Goal: Task Accomplishment & Management: Use online tool/utility

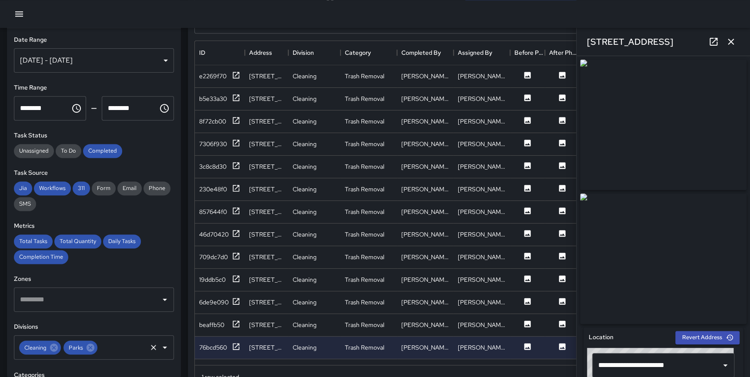
scroll to position [318, 535]
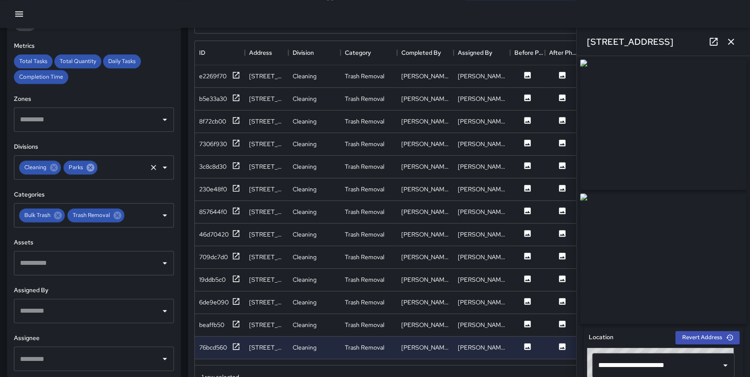
click at [89, 168] on icon at bounding box center [91, 168] width 10 height 10
click at [54, 168] on icon at bounding box center [54, 168] width 10 height 10
click at [56, 211] on icon at bounding box center [58, 215] width 10 height 10
click at [67, 213] on icon at bounding box center [69, 215] width 10 height 10
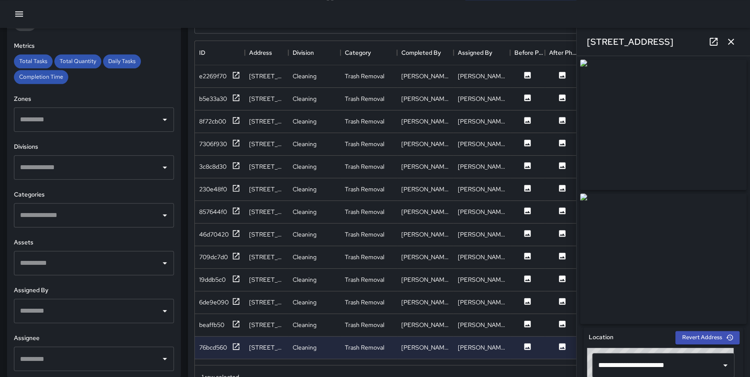
click at [61, 161] on input "text" at bounding box center [87, 167] width 139 height 17
type input "*"
type input "****"
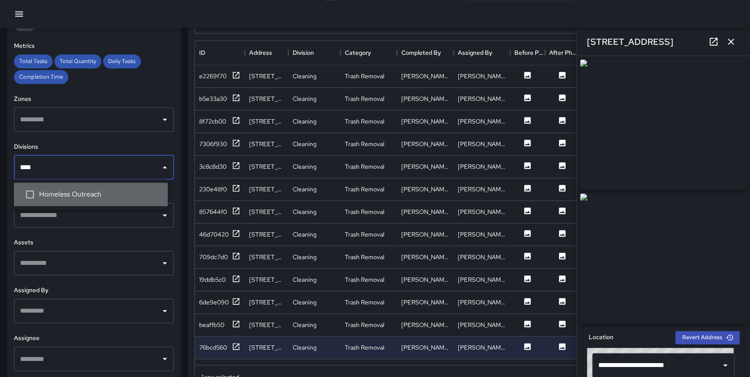
click at [62, 191] on span "Homeless Outreach" at bounding box center [100, 194] width 122 height 10
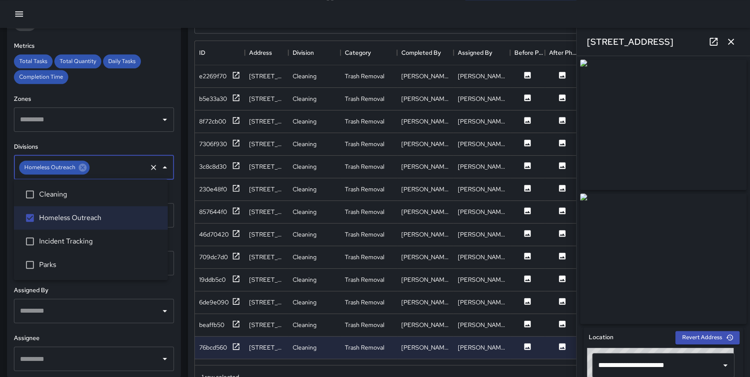
click at [184, 195] on div "Task Map and Details Export Search ******** Search ID Address Division Category…" at bounding box center [462, 170] width 562 height 434
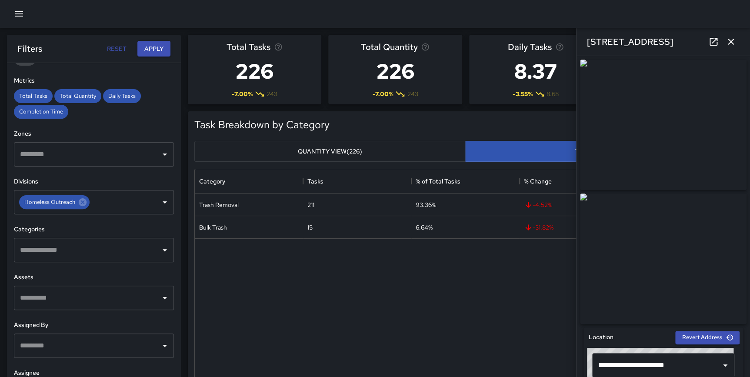
scroll to position [0, 0]
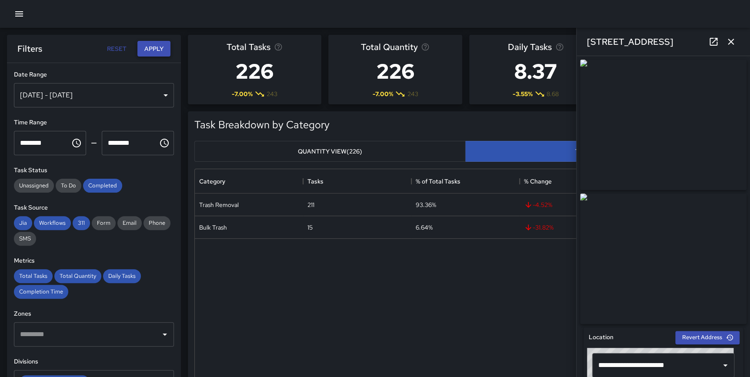
click at [148, 50] on button "Apply" at bounding box center [153, 49] width 33 height 16
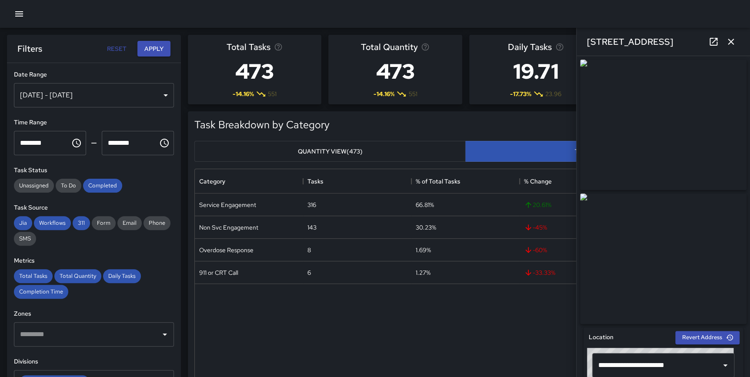
click at [729, 43] on icon "button" at bounding box center [731, 42] width 10 height 10
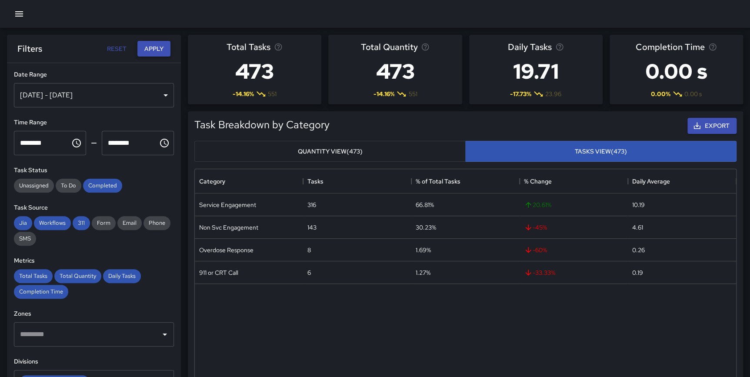
click at [153, 43] on button "Apply" at bounding box center [153, 49] width 33 height 16
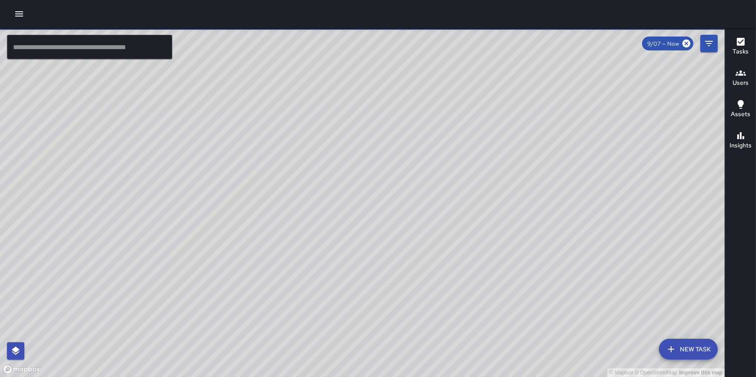
click at [20, 14] on icon "button" at bounding box center [19, 13] width 8 height 5
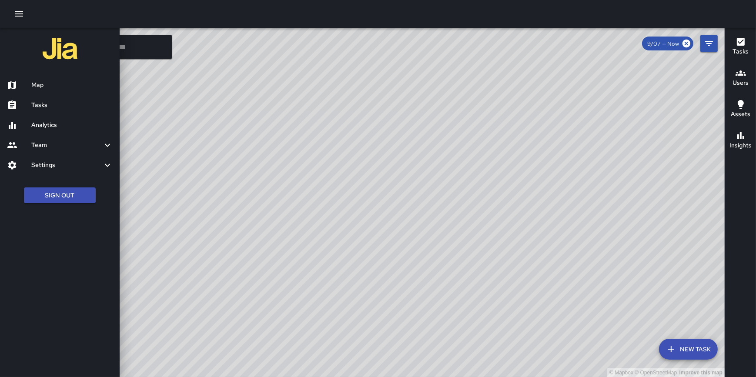
click at [49, 124] on h6 "Analytics" at bounding box center [71, 125] width 81 height 10
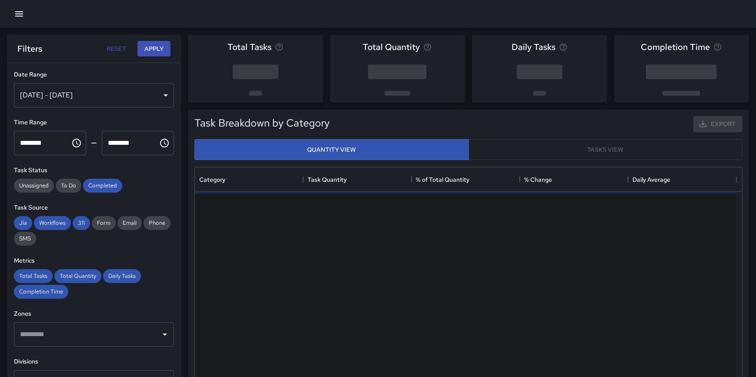
click at [78, 94] on div "Sep 01, 2025 - Sep 07, 2025" at bounding box center [94, 95] width 160 height 24
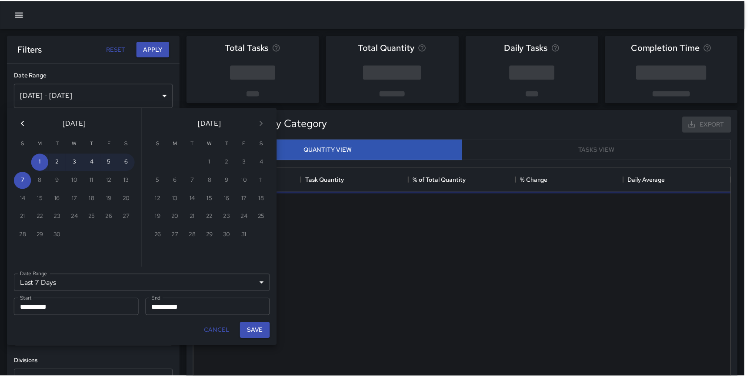
scroll to position [254, 535]
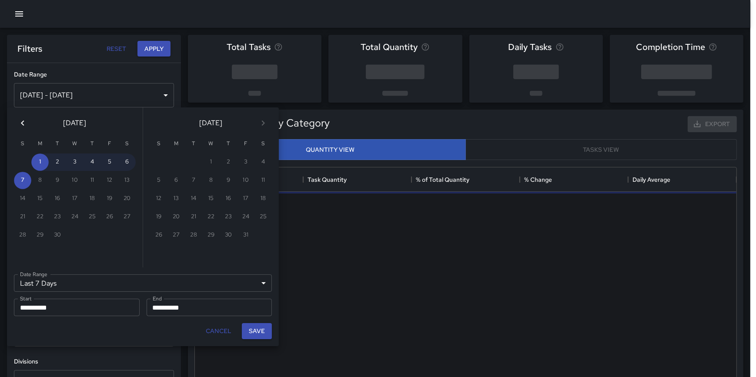
click at [18, 126] on icon "Previous month" at bounding box center [22, 123] width 10 height 10
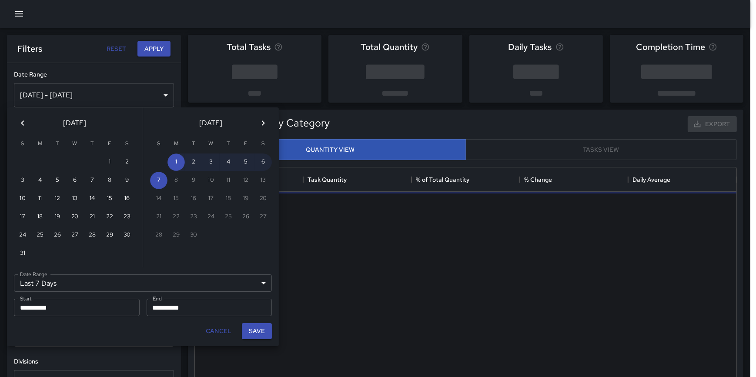
click at [18, 126] on icon "Previous month" at bounding box center [22, 123] width 10 height 10
drag, startPoint x: 241, startPoint y: 159, endPoint x: 212, endPoint y: 204, distance: 53.4
click at [242, 159] on button "1" at bounding box center [245, 161] width 17 height 17
type input "******"
type input "**********"
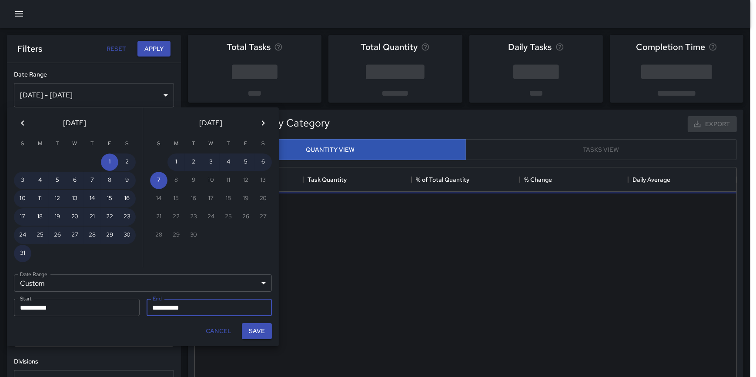
click at [23, 252] on button "31" at bounding box center [22, 253] width 17 height 17
type input "**********"
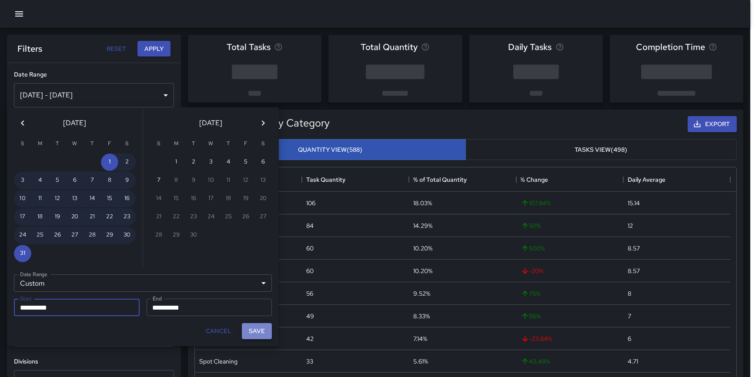
click at [259, 331] on button "Save" at bounding box center [257, 331] width 30 height 16
type input "**********"
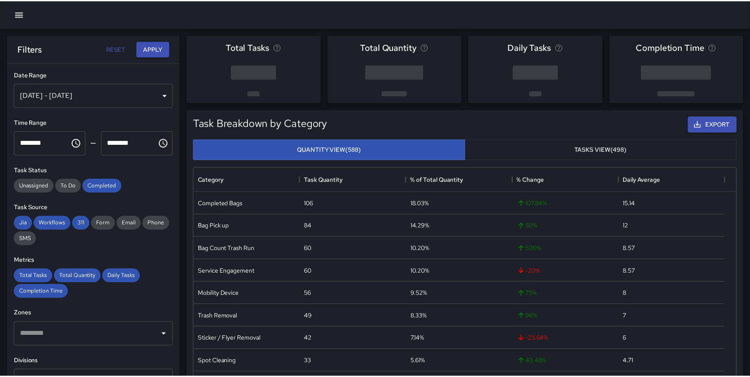
scroll to position [254, 535]
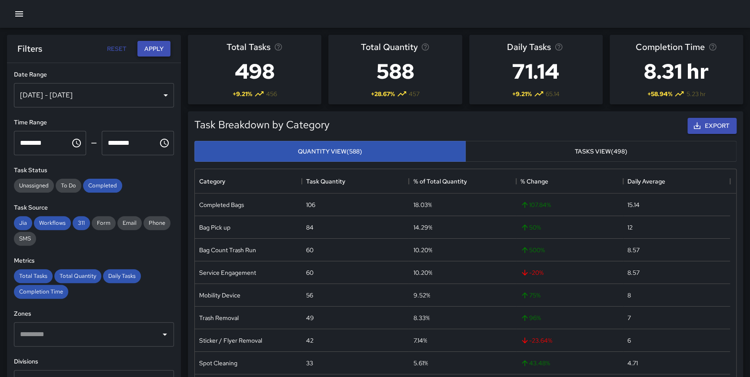
click at [152, 47] on button "Apply" at bounding box center [153, 49] width 33 height 16
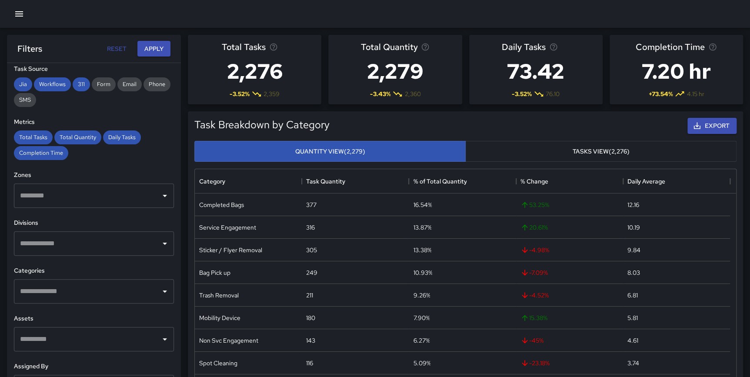
scroll to position [145, 0]
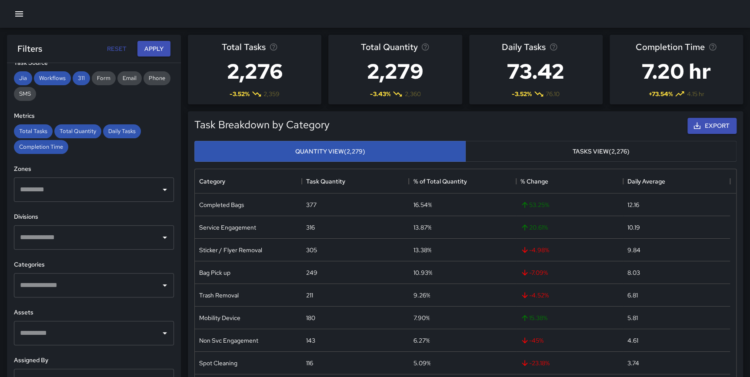
click at [56, 235] on input "text" at bounding box center [87, 237] width 139 height 17
type input "******"
click at [71, 260] on li "Homeless Outreach" at bounding box center [91, 264] width 154 height 23
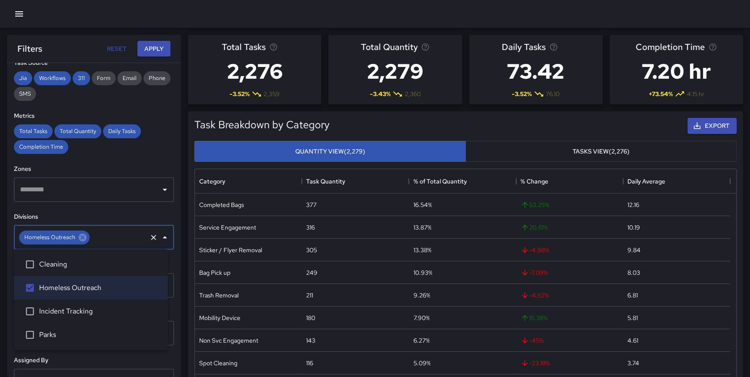
drag, startPoint x: 160, startPoint y: 48, endPoint x: 185, endPoint y: 67, distance: 31.0
click at [160, 47] on button "Apply" at bounding box center [153, 49] width 33 height 16
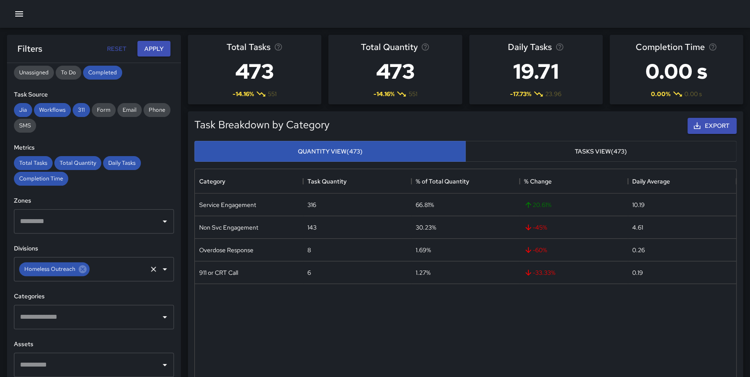
scroll to position [117, 0]
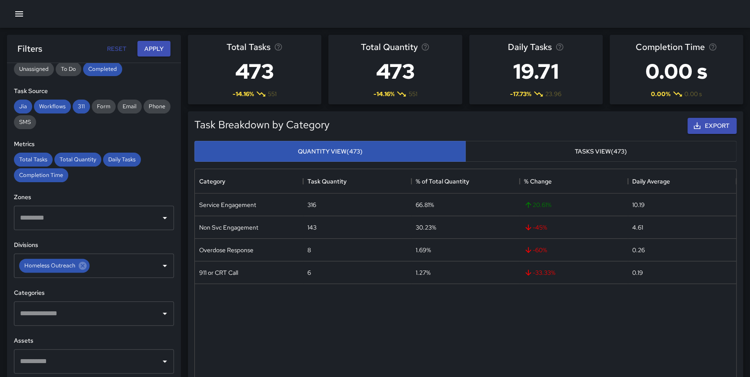
click at [67, 313] on input "text" at bounding box center [87, 313] width 139 height 17
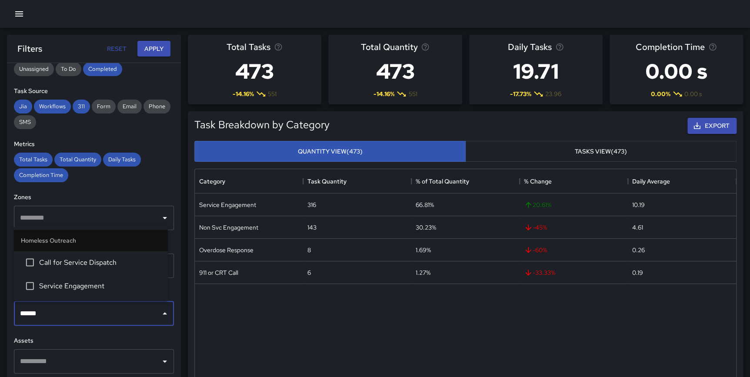
type input "*******"
click at [71, 291] on li "Service Engagement" at bounding box center [91, 285] width 154 height 23
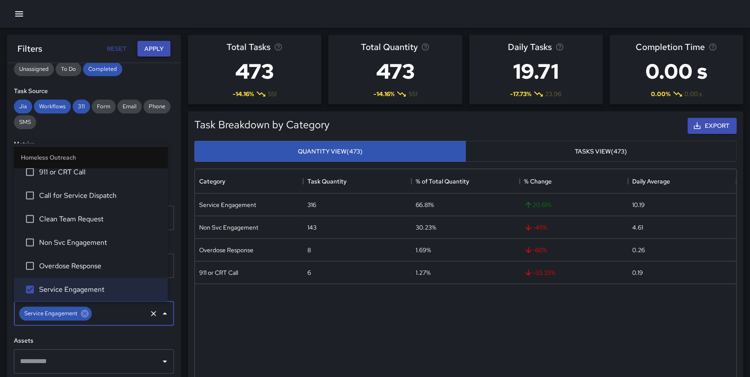
click at [160, 42] on button "Apply" at bounding box center [153, 49] width 33 height 16
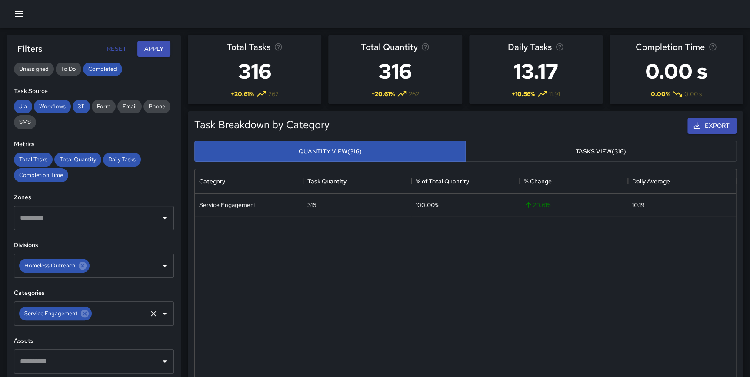
click at [83, 312] on icon at bounding box center [85, 314] width 10 height 10
click at [80, 308] on input "text" at bounding box center [87, 313] width 139 height 17
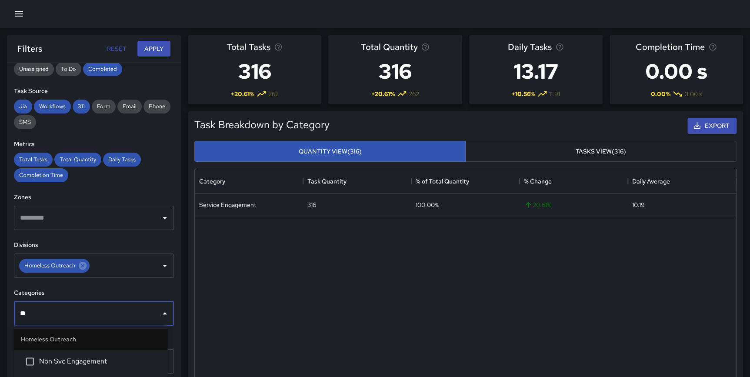
type input "***"
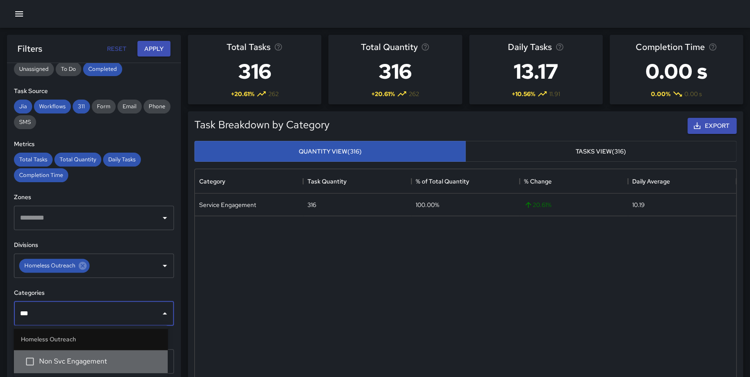
click at [88, 356] on span "Non Svc Engagement" at bounding box center [100, 361] width 122 height 10
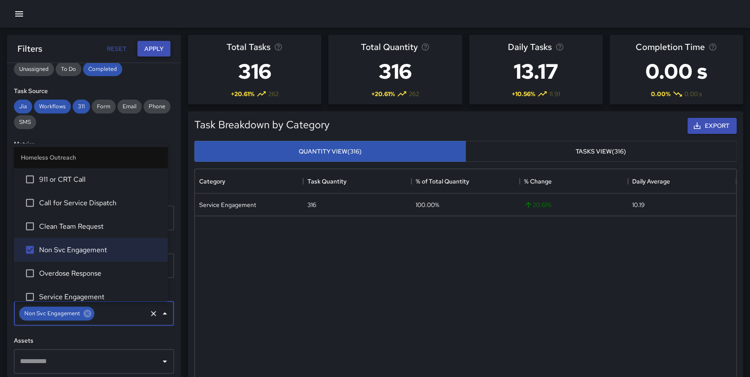
click at [154, 51] on button "Apply" at bounding box center [153, 49] width 33 height 16
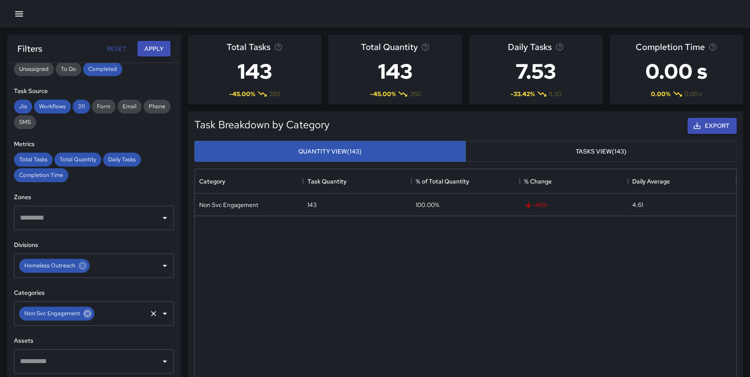
click at [84, 313] on icon at bounding box center [87, 314] width 8 height 8
click at [80, 312] on input "text" at bounding box center [87, 313] width 139 height 17
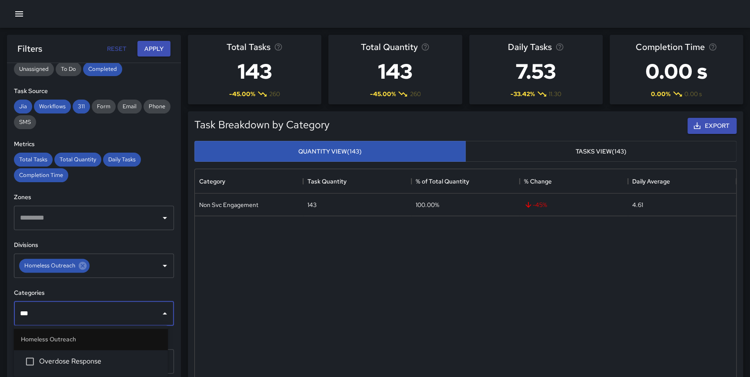
type input "****"
click at [69, 354] on li "Overdose Response" at bounding box center [91, 361] width 154 height 23
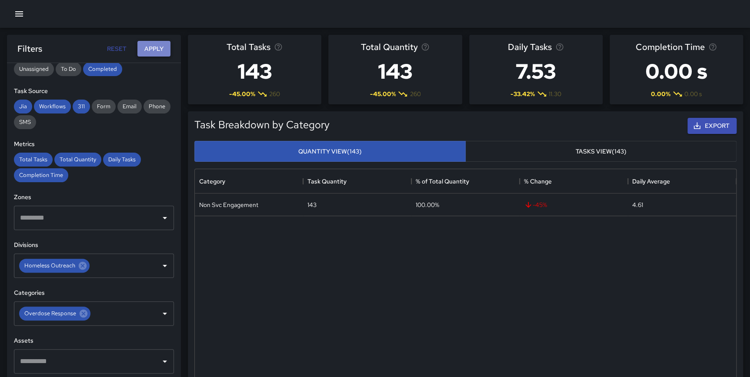
click at [153, 48] on button "Apply" at bounding box center [153, 49] width 33 height 16
click at [83, 313] on icon at bounding box center [84, 314] width 8 height 8
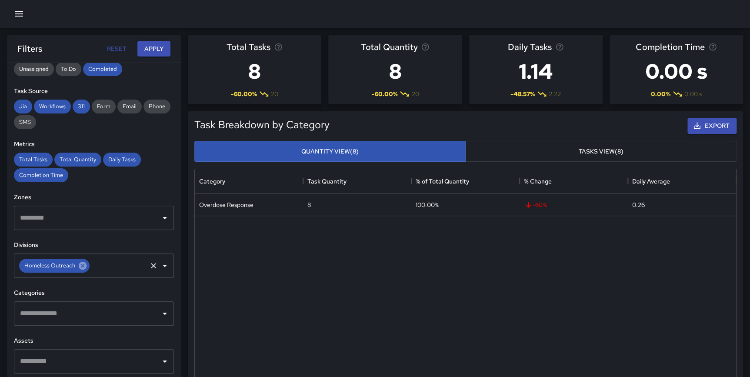
click at [82, 263] on icon at bounding box center [83, 266] width 8 height 8
click at [71, 264] on input "text" at bounding box center [87, 265] width 139 height 17
type input "********"
click at [64, 281] on li "Cleaning" at bounding box center [91, 292] width 154 height 23
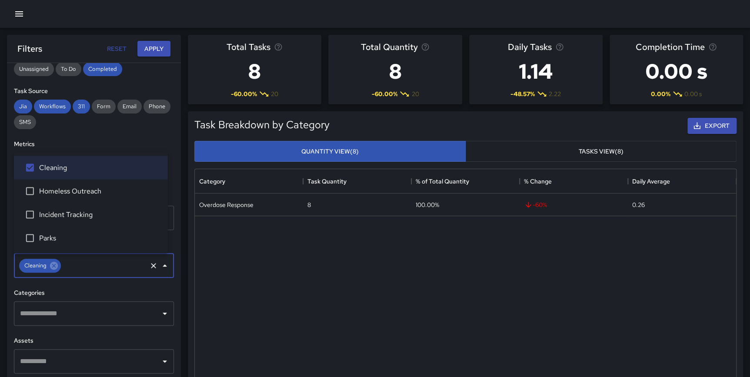
click at [185, 226] on div "Task Breakdown by Category Export Quantity View (8) Tasks View (8) Category Tas…" at bounding box center [462, 270] width 562 height 332
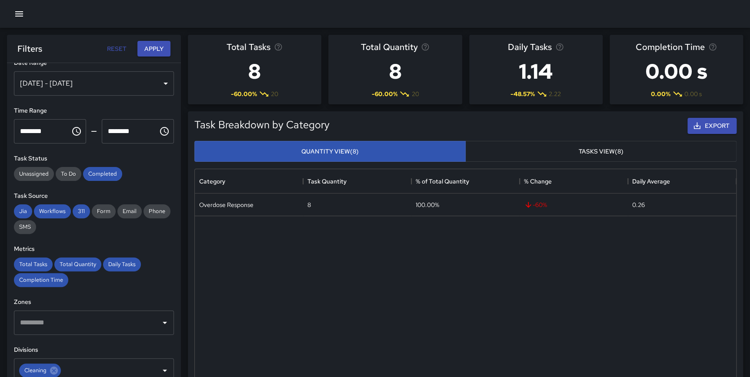
scroll to position [0, 0]
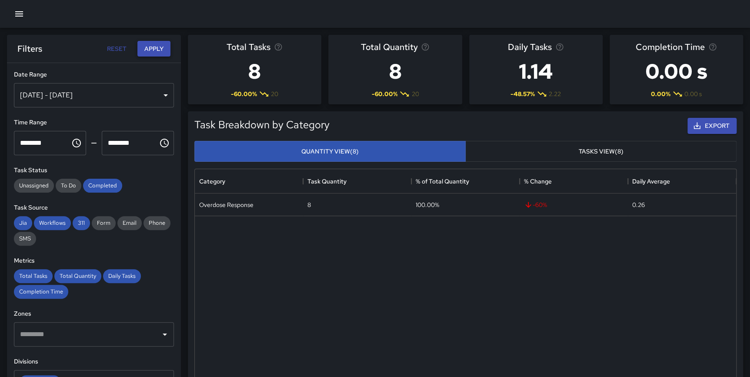
click at [157, 46] on button "Apply" at bounding box center [153, 49] width 33 height 16
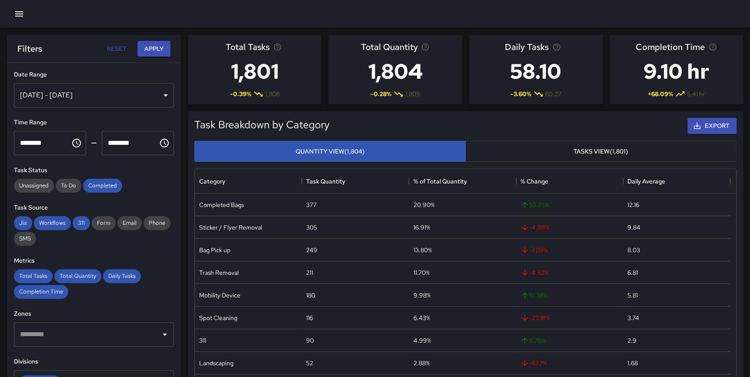
click at [527, 147] on button "Tasks View (1,801)" at bounding box center [600, 151] width 271 height 21
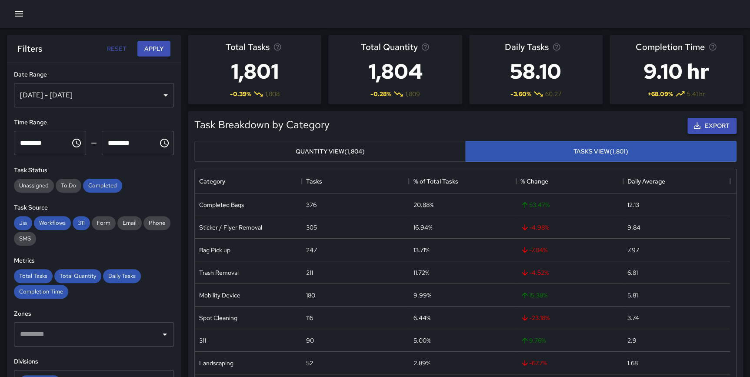
click at [724, 124] on button "Export" at bounding box center [711, 126] width 49 height 16
